Goal: Task Accomplishment & Management: Complete application form

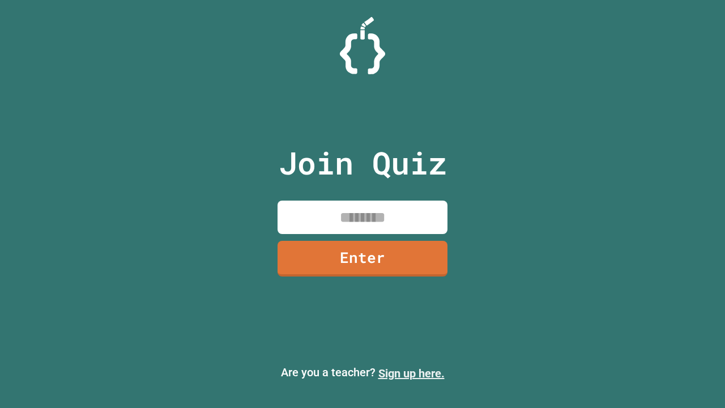
click at [411, 373] on link "Sign up here." at bounding box center [411, 374] width 66 height 14
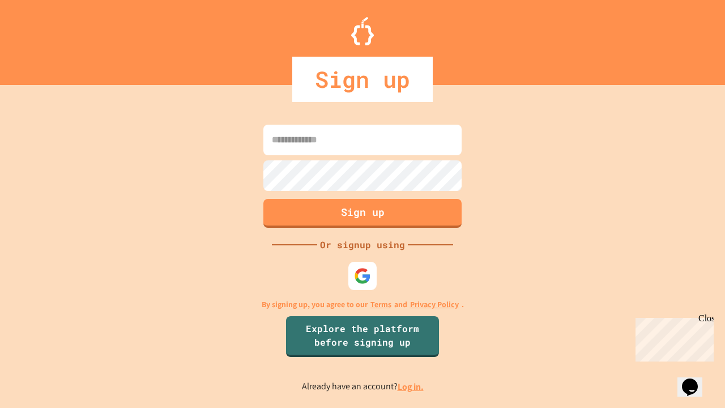
click at [411, 386] on link "Log in." at bounding box center [411, 387] width 26 height 12
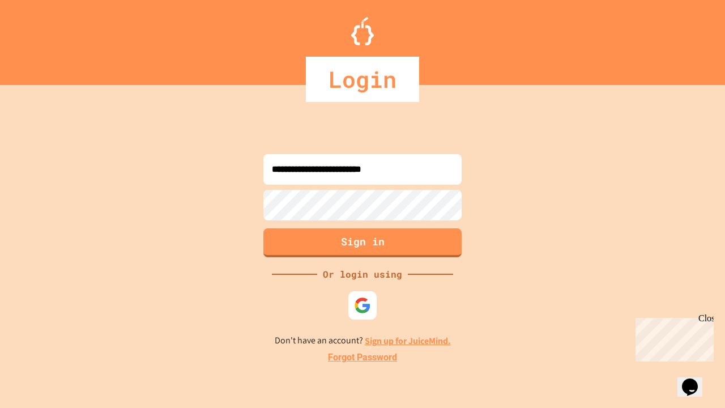
type input "**********"
